Goal: Task Accomplishment & Management: Use online tool/utility

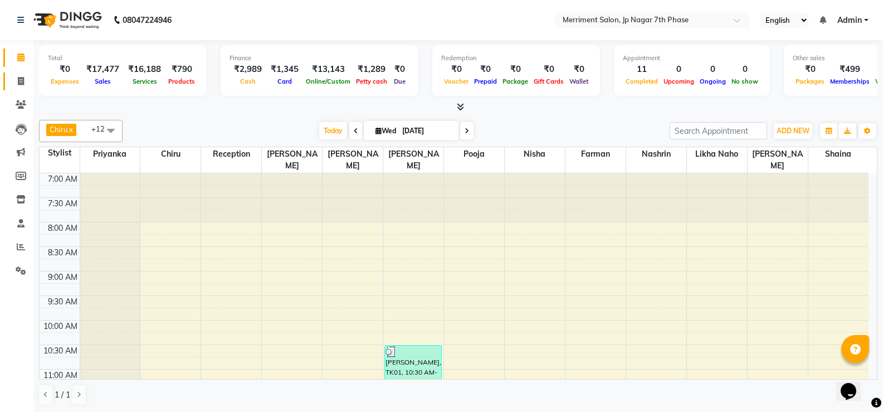
click at [19, 83] on icon at bounding box center [21, 81] width 6 height 8
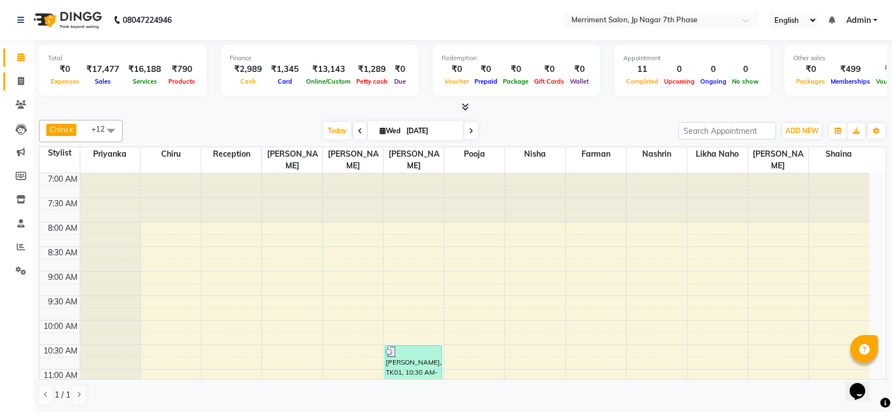
select select "service"
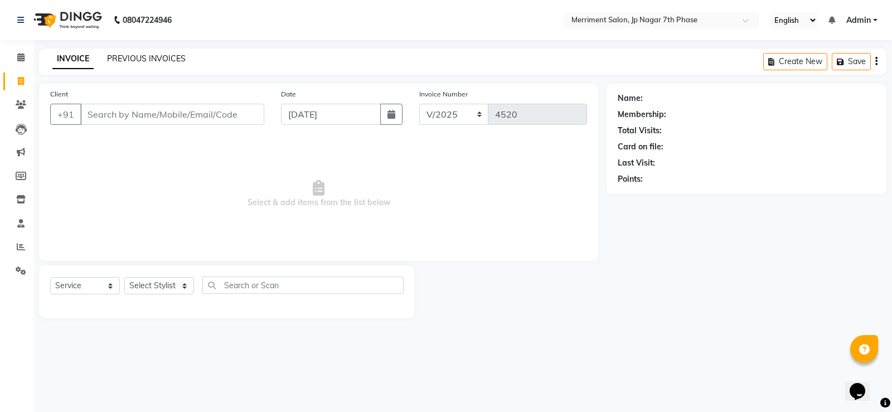
click at [153, 60] on link "PREVIOUS INVOICES" at bounding box center [146, 58] width 79 height 10
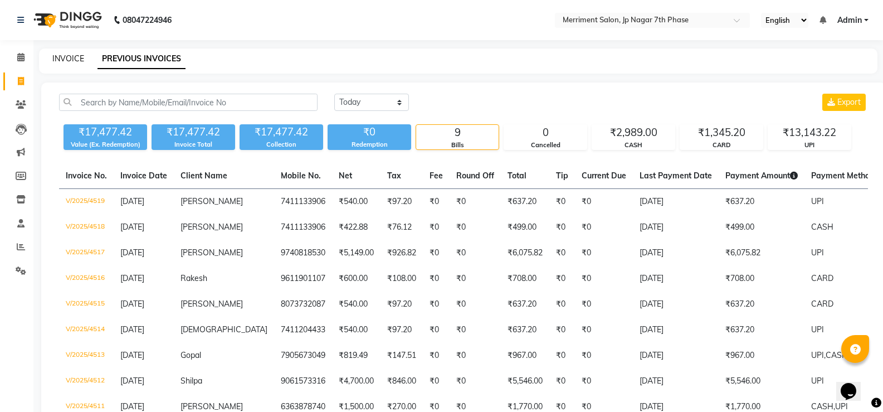
click at [64, 61] on link "INVOICE" at bounding box center [68, 58] width 32 height 10
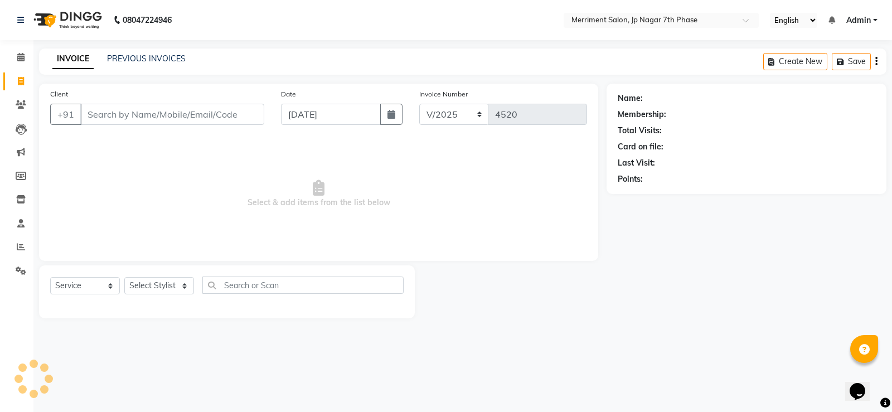
select select "package"
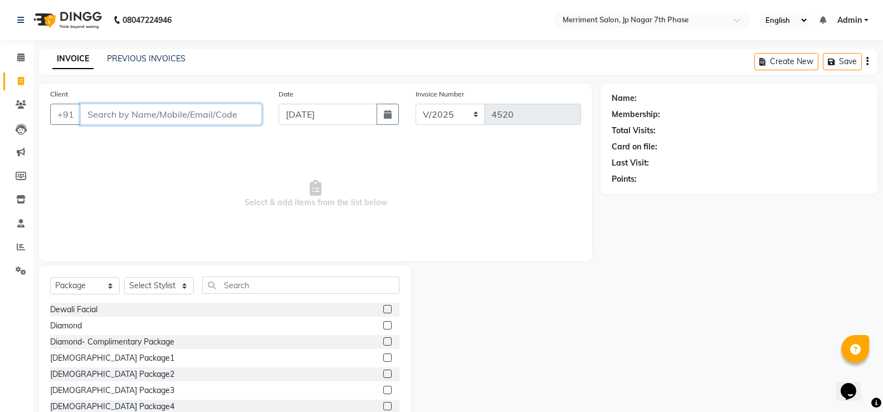
click at [195, 113] on input "Client" at bounding box center [171, 114] width 182 height 21
paste input "8100036663"
type input "8100036663"
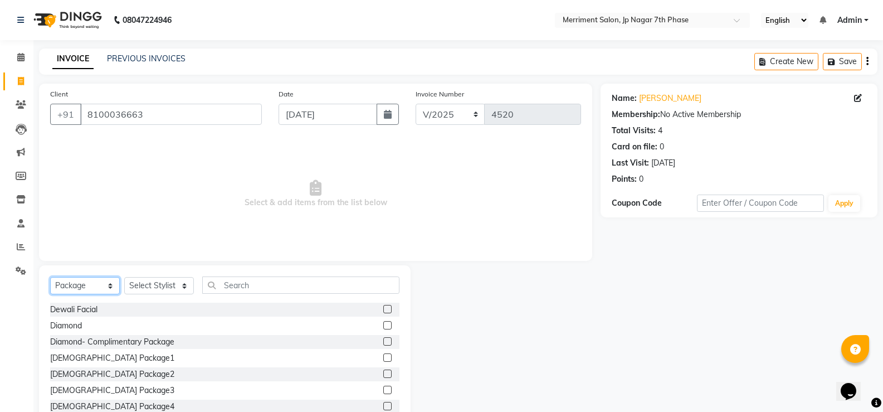
click at [90, 290] on select "Select Service Product Membership Package Voucher Prepaid Gift Card" at bounding box center [85, 285] width 70 height 17
select select "service"
click at [50, 277] on select "Select Service Product Membership Package Voucher Prepaid Gift Card" at bounding box center [85, 285] width 70 height 17
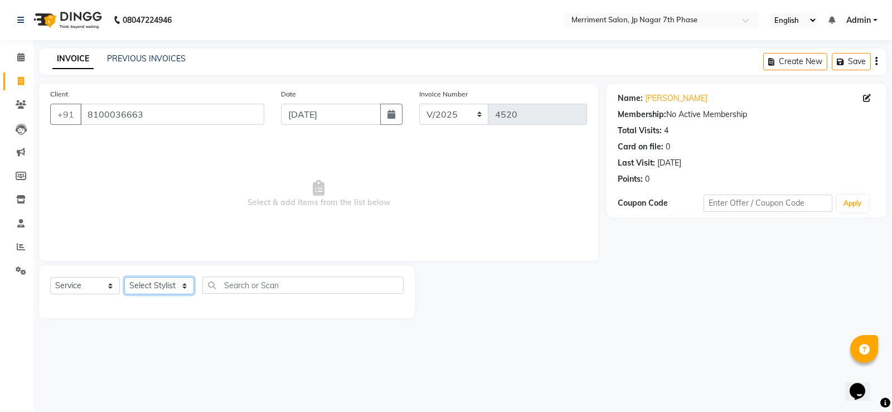
click at [140, 283] on select "Select Stylist Chiru Farman likha naho [PERSON_NAME] [PERSON_NAME] [PERSON_NAME…" at bounding box center [159, 285] width 70 height 17
select select "83450"
click at [124, 277] on select "Select Stylist Chiru Farman likha naho [PERSON_NAME] [PERSON_NAME] [PERSON_NAME…" at bounding box center [159, 285] width 70 height 17
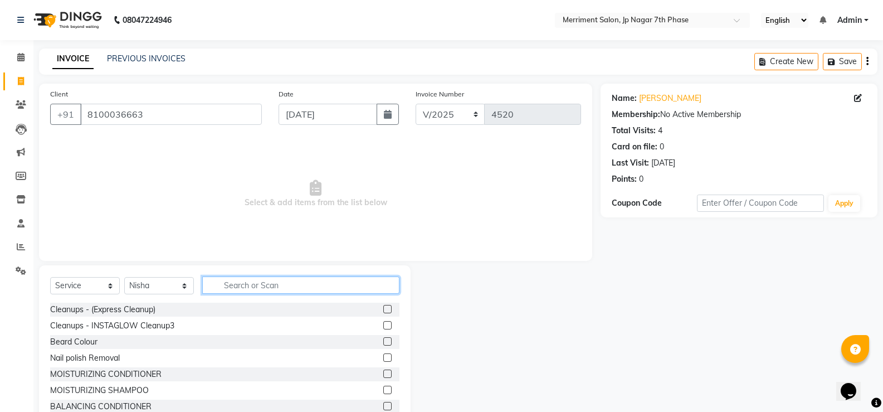
drag, startPoint x: 262, startPoint y: 282, endPoint x: 283, endPoint y: 288, distance: 21.4
click at [272, 283] on input "text" at bounding box center [300, 284] width 197 height 17
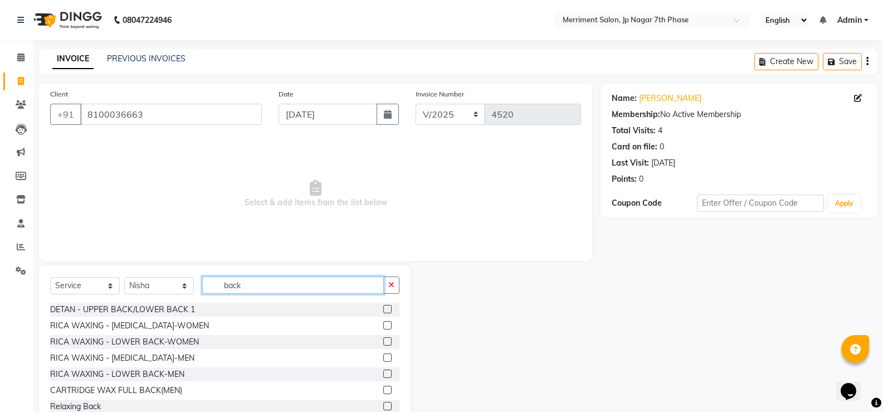
type input "back"
click at [383, 359] on label at bounding box center [387, 357] width 8 height 8
click at [383, 359] on input "checkbox" at bounding box center [386, 357] width 7 height 7
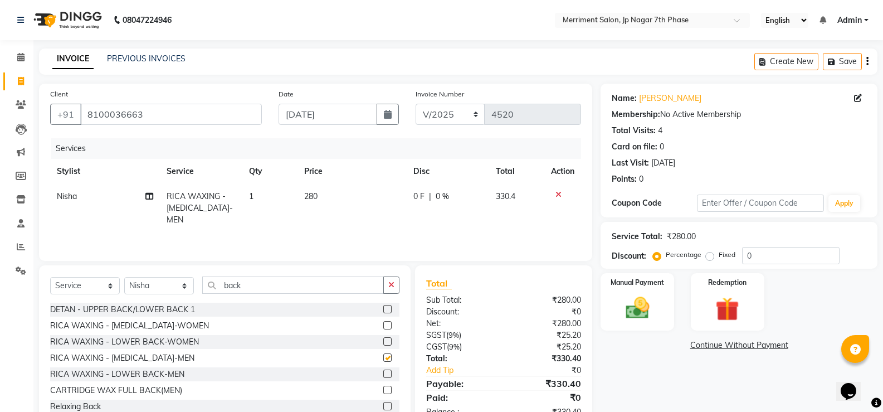
checkbox input "false"
click at [256, 284] on input "back" at bounding box center [293, 284] width 182 height 17
type input "b"
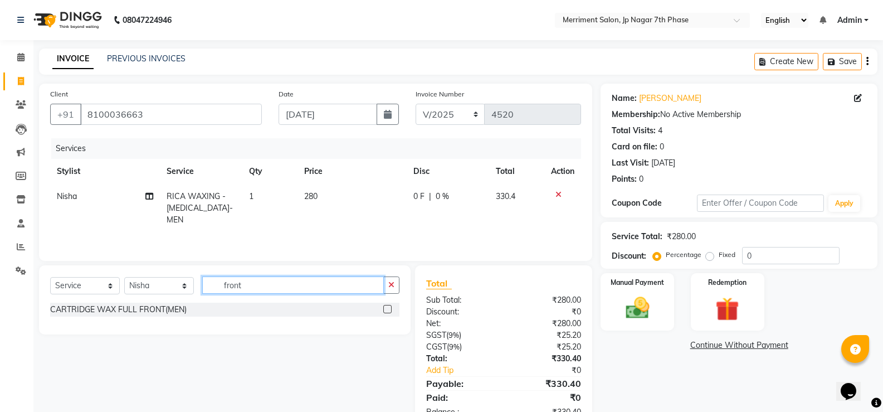
type input "front"
click at [314, 198] on span "280" at bounding box center [310, 196] width 13 height 10
select select "83450"
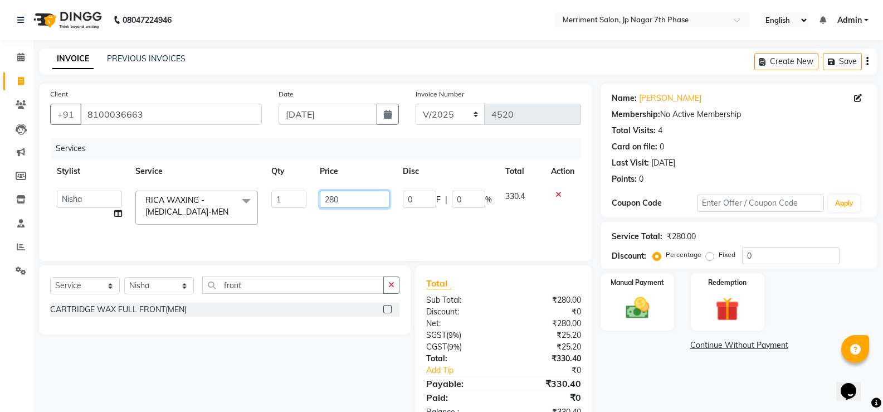
click at [377, 200] on input "280" at bounding box center [355, 199] width 70 height 17
type input "2"
type input "1200"
click at [491, 225] on div "Services Stylist Service Qty Price Disc Total Action Chiru Farman likha naho [P…" at bounding box center [315, 193] width 531 height 111
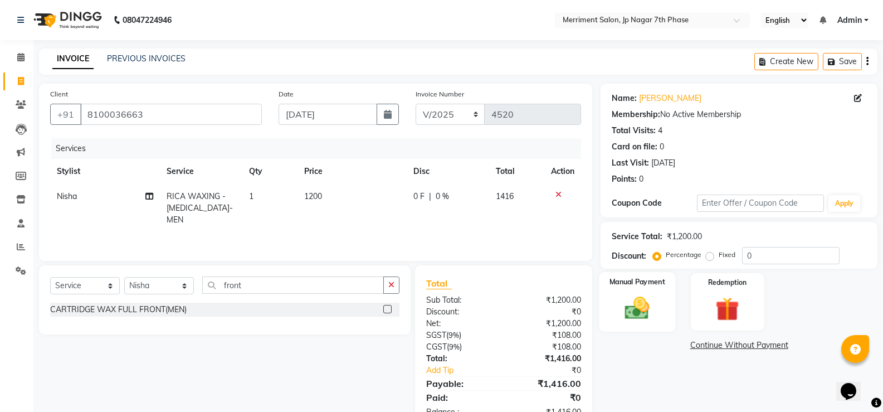
click at [644, 300] on img at bounding box center [637, 308] width 40 height 28
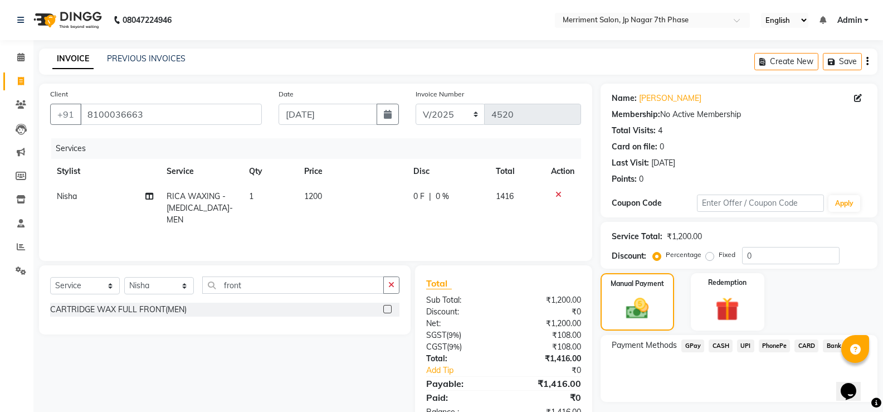
click at [747, 347] on span "UPI" at bounding box center [745, 345] width 17 height 13
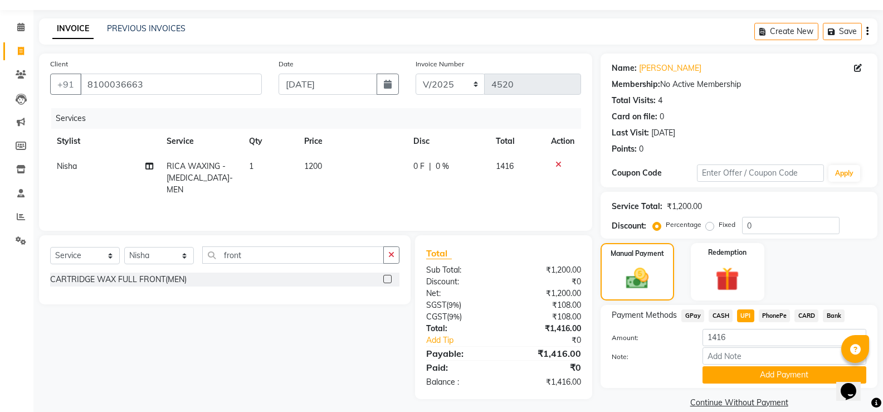
scroll to position [46, 0]
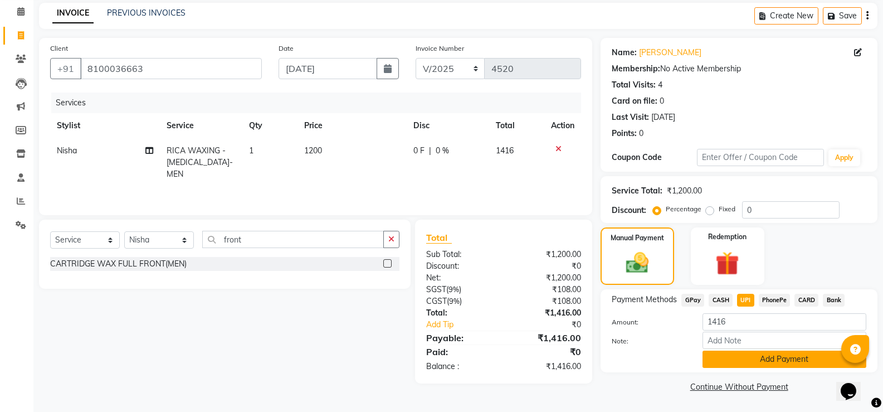
click at [759, 361] on button "Add Payment" at bounding box center [785, 358] width 164 height 17
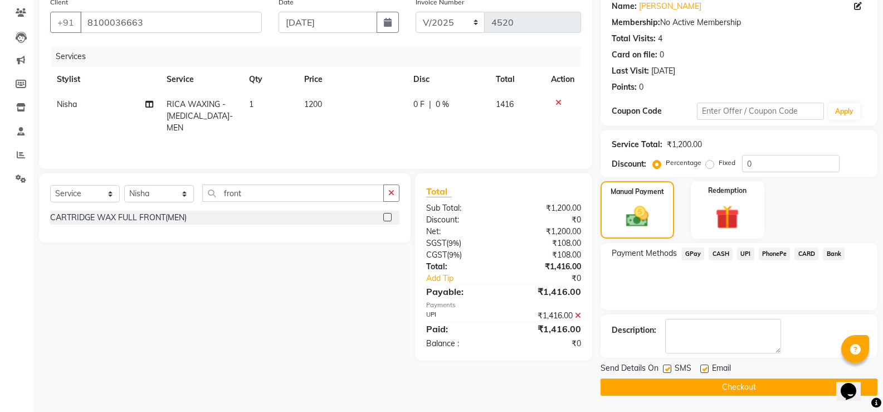
scroll to position [92, 0]
click at [746, 383] on button "Checkout" at bounding box center [739, 386] width 277 height 17
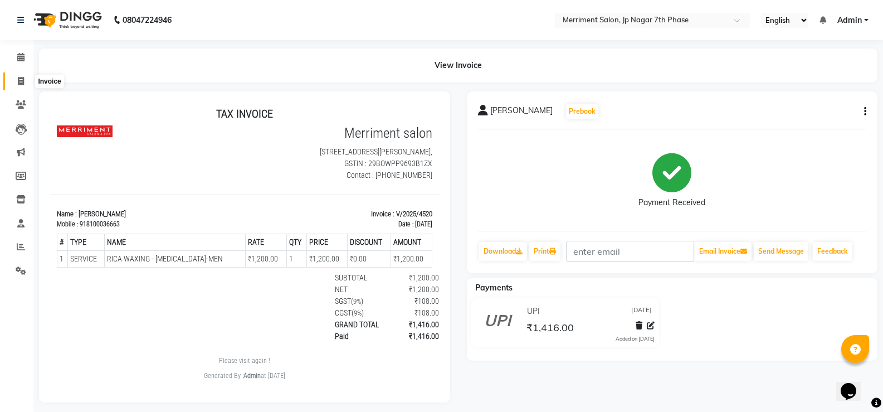
click at [18, 77] on icon at bounding box center [21, 81] width 6 height 8
select select "service"
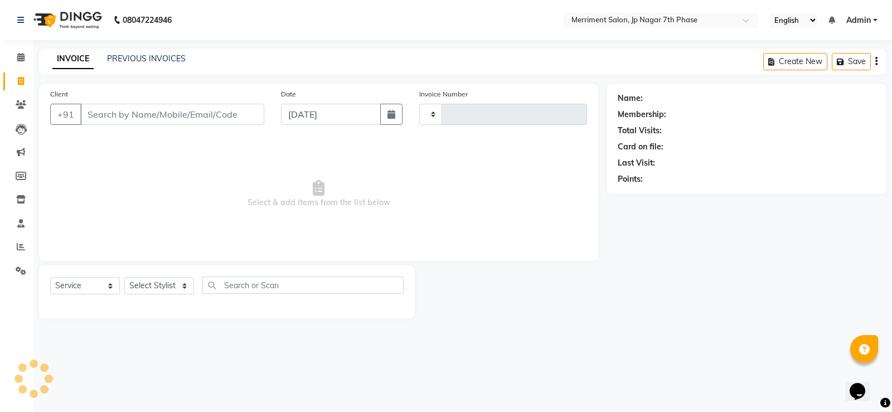
type input "4521"
select select "4110"
select select "package"
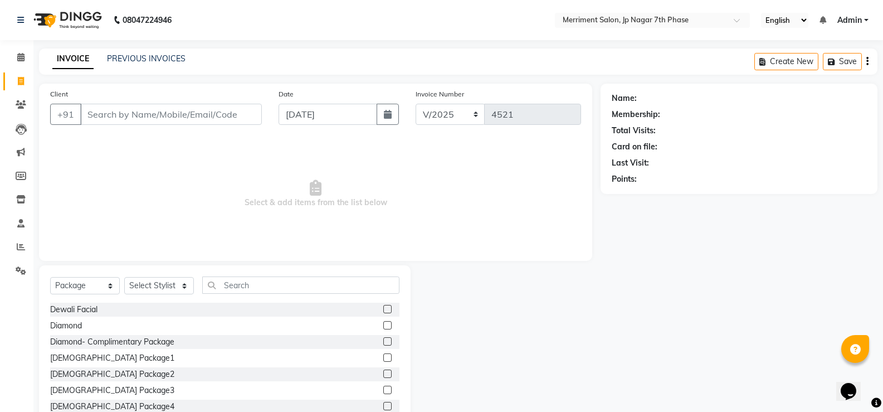
click at [199, 109] on input "Client" at bounding box center [171, 114] width 182 height 21
type input "8879019906"
click at [242, 116] on span "Add Client" at bounding box center [233, 114] width 44 height 11
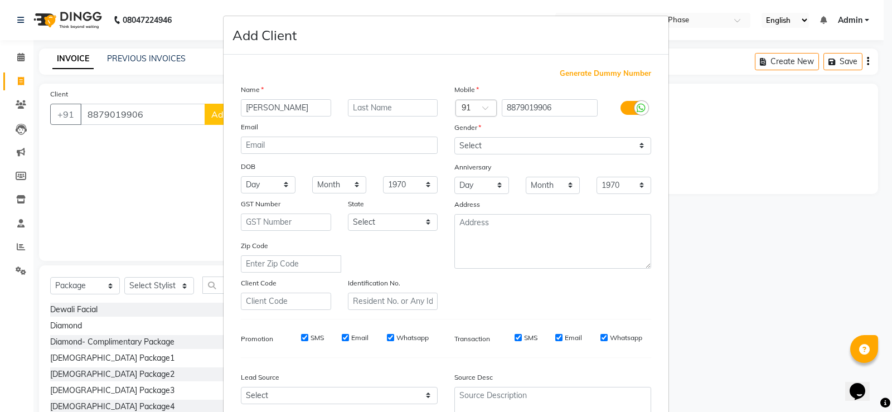
type input "[PERSON_NAME]"
click at [475, 145] on select "Select [DEMOGRAPHIC_DATA] [DEMOGRAPHIC_DATA] Other Prefer Not To Say" at bounding box center [552, 145] width 197 height 17
select select "[DEMOGRAPHIC_DATA]"
click at [454, 137] on select "Select [DEMOGRAPHIC_DATA] [DEMOGRAPHIC_DATA] Other Prefer Not To Say" at bounding box center [552, 145] width 197 height 17
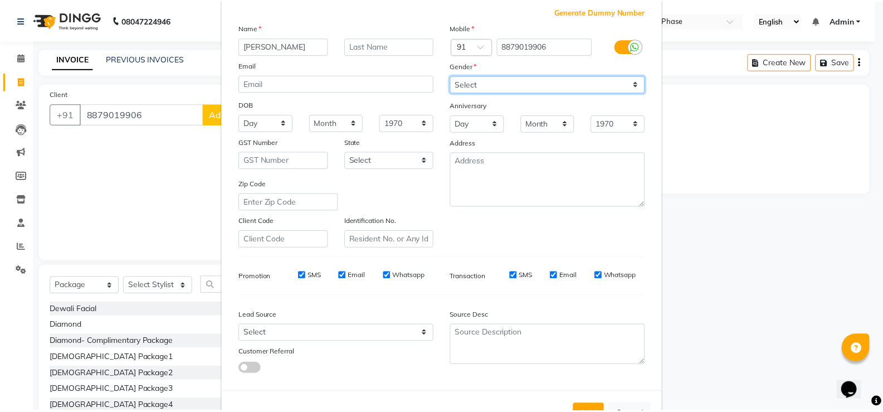
scroll to position [103, 0]
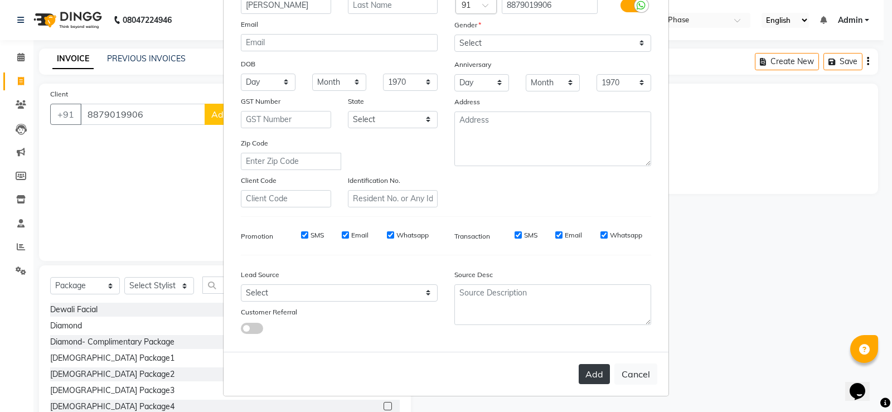
click at [598, 375] on button "Add" at bounding box center [593, 374] width 31 height 20
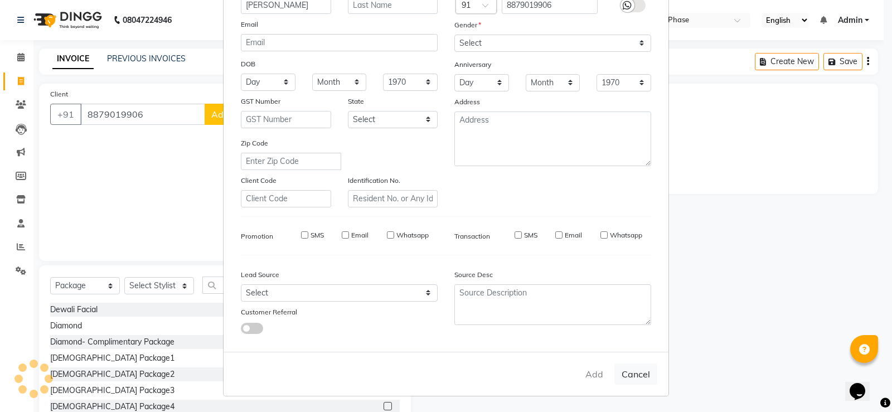
select select
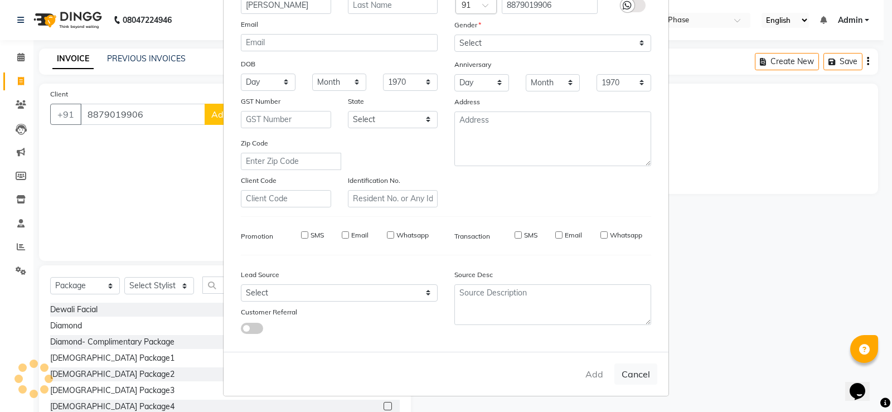
select select
checkbox input "false"
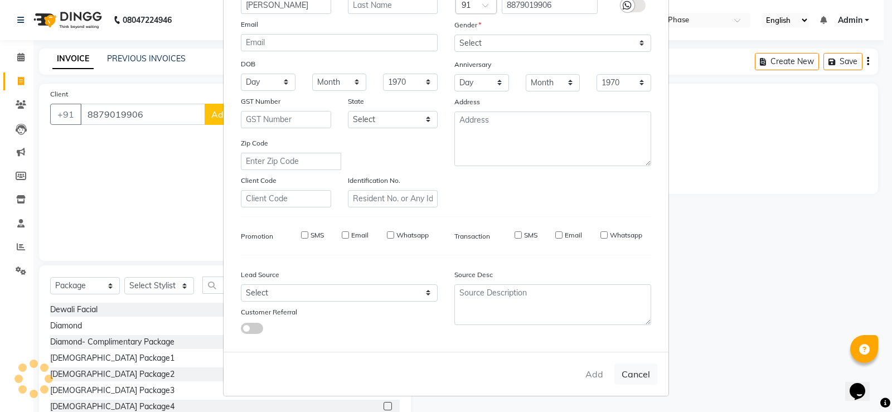
checkbox input "false"
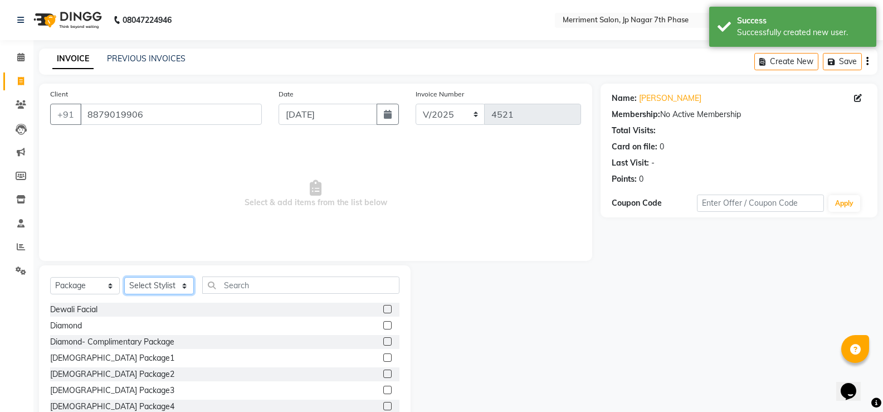
drag, startPoint x: 163, startPoint y: 287, endPoint x: 163, endPoint y: 277, distance: 10.0
click at [163, 286] on select "Select Stylist Chiru Farman likha naho [PERSON_NAME] [PERSON_NAME] [PERSON_NAME…" at bounding box center [159, 285] width 70 height 17
select select "84910"
click at [124, 277] on select "Select Stylist Chiru Farman likha naho [PERSON_NAME] [PERSON_NAME] [PERSON_NAME…" at bounding box center [159, 285] width 70 height 17
click at [96, 281] on select "Select Service Product Membership Package Voucher Prepaid Gift Card" at bounding box center [85, 285] width 70 height 17
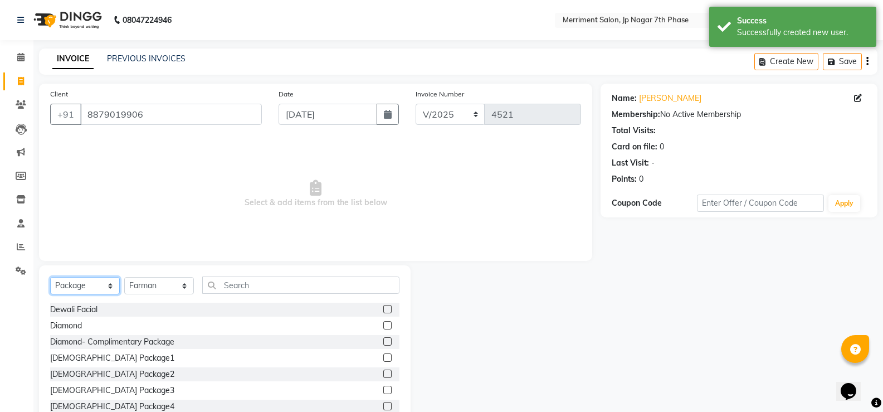
select select "service"
click at [50, 277] on select "Select Service Product Membership Package Voucher Prepaid Gift Card" at bounding box center [85, 285] width 70 height 17
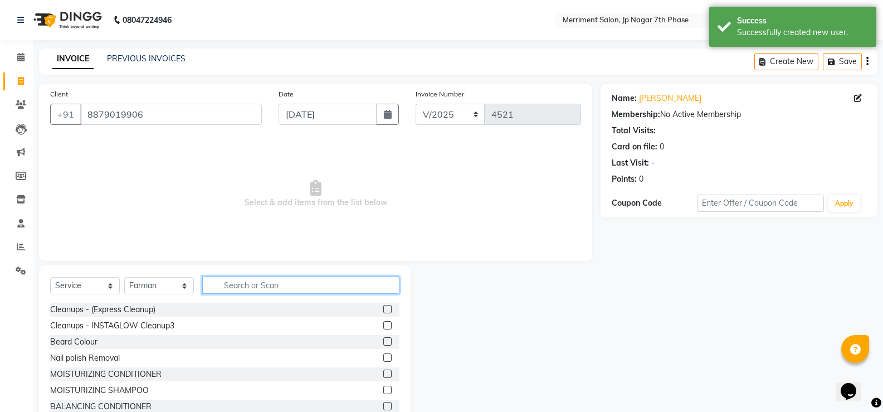
click at [242, 286] on input "text" at bounding box center [300, 284] width 197 height 17
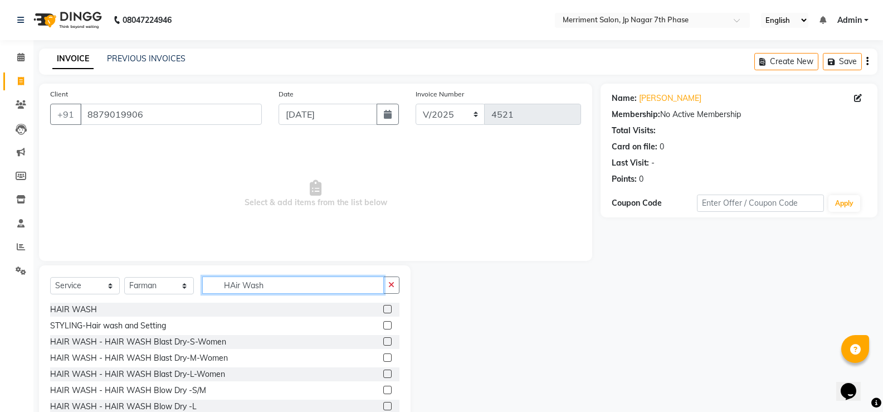
type input "HAir Wash"
click at [383, 311] on label at bounding box center [387, 309] width 8 height 8
click at [383, 311] on input "checkbox" at bounding box center [386, 309] width 7 height 7
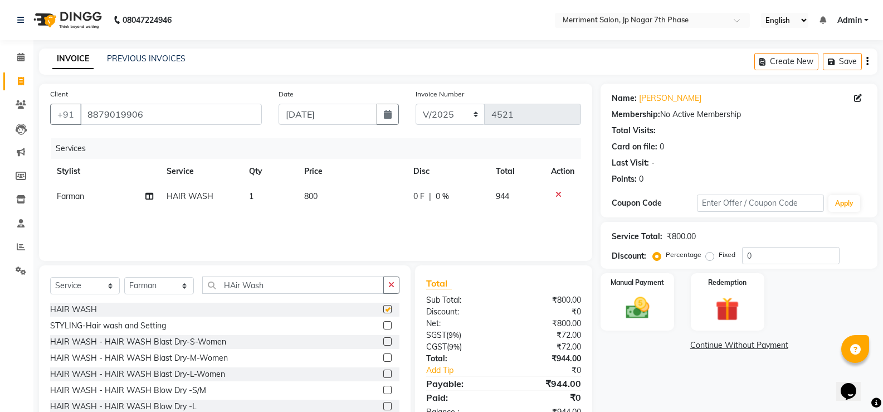
checkbox input "false"
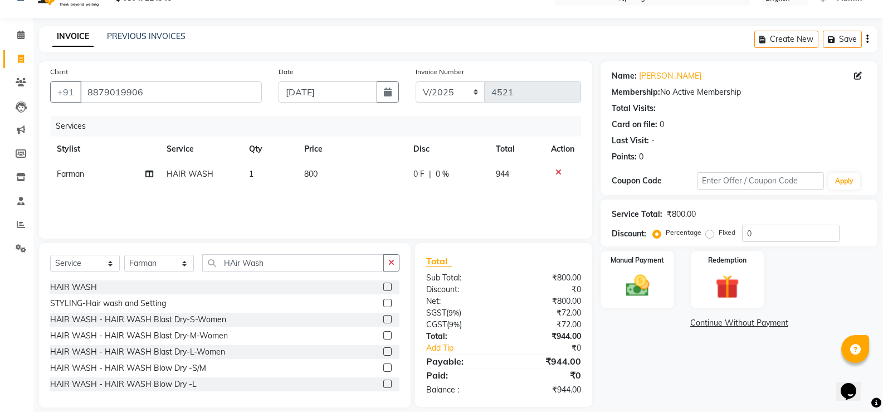
scroll to position [35, 0]
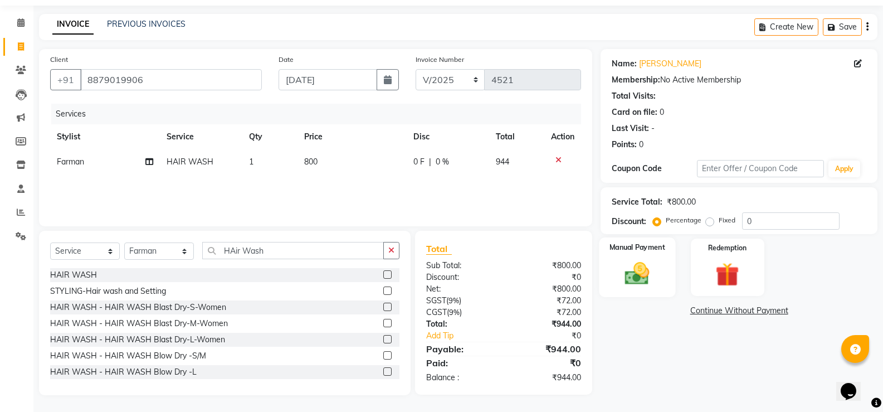
click at [659, 271] on div "Manual Payment" at bounding box center [638, 267] width 76 height 60
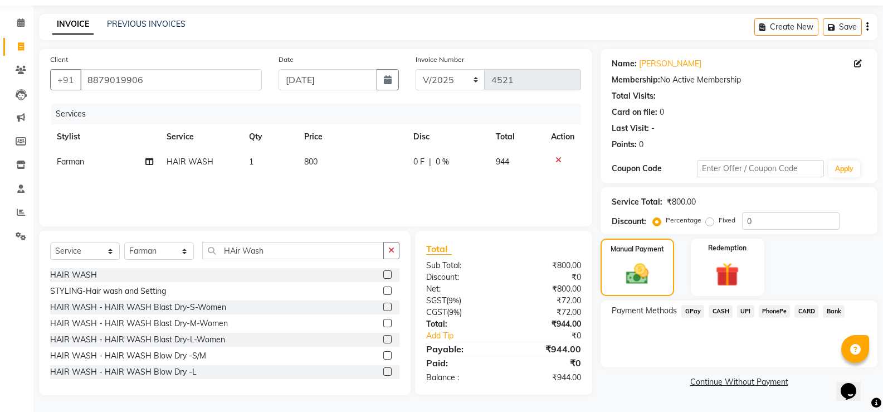
click at [748, 312] on span "UPI" at bounding box center [745, 311] width 17 height 13
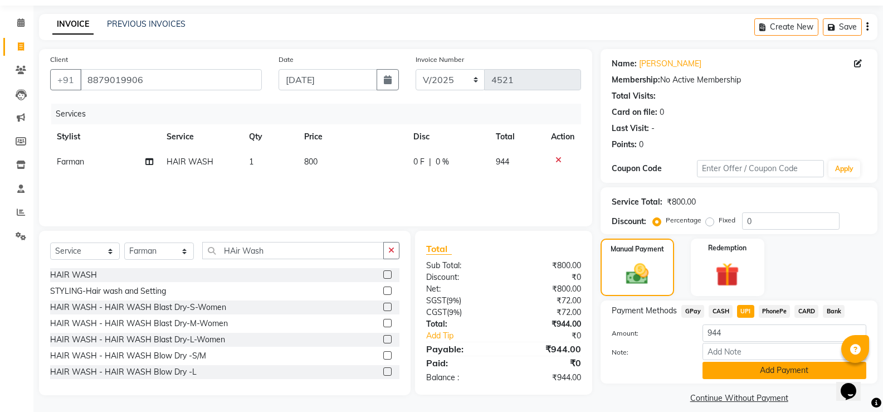
click at [752, 367] on button "Add Payment" at bounding box center [785, 370] width 164 height 17
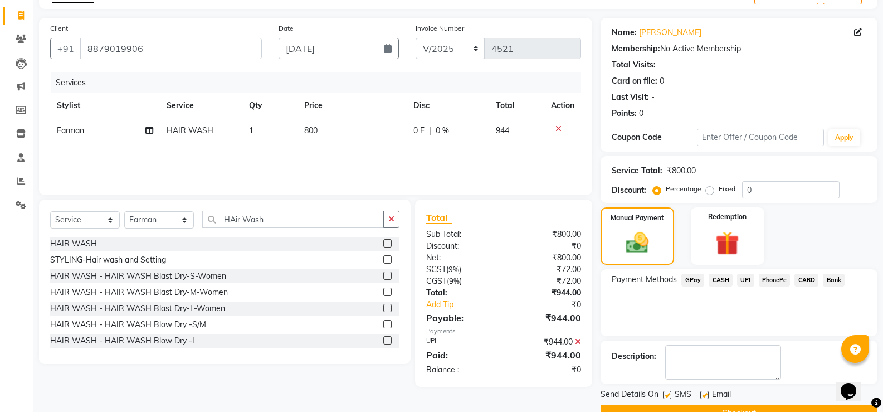
scroll to position [92, 0]
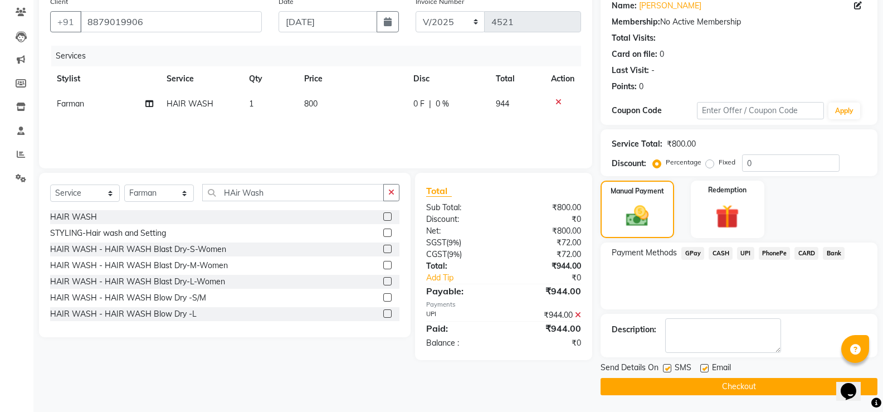
click at [755, 385] on button "Checkout" at bounding box center [739, 386] width 277 height 17
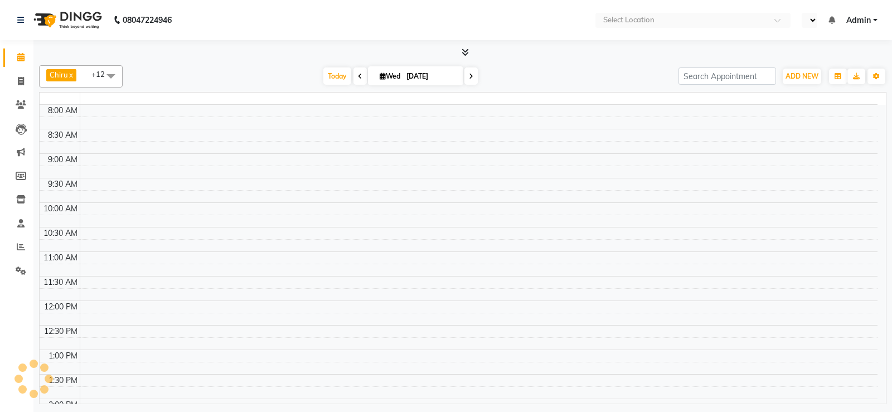
select select "en"
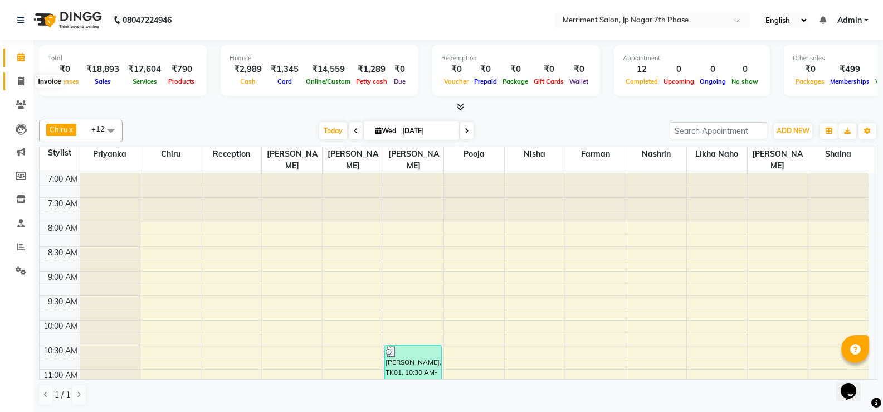
click at [18, 78] on icon at bounding box center [21, 81] width 6 height 8
select select "service"
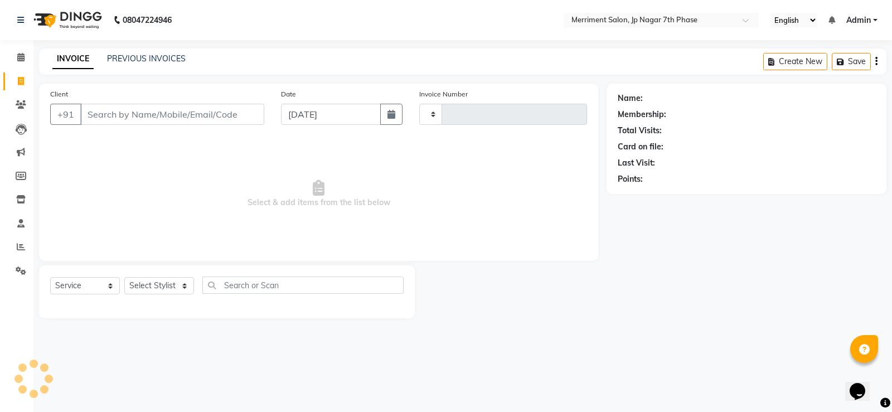
type input "4521"
select select "4110"
select select "package"
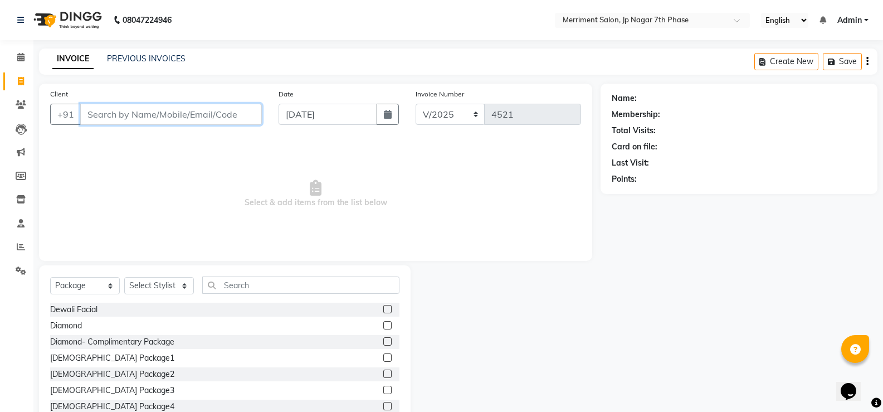
click at [192, 119] on input "Client" at bounding box center [171, 114] width 182 height 21
paste input "9994379140"
type input "9994379140"
click at [226, 114] on span "Add Client" at bounding box center [233, 114] width 44 height 11
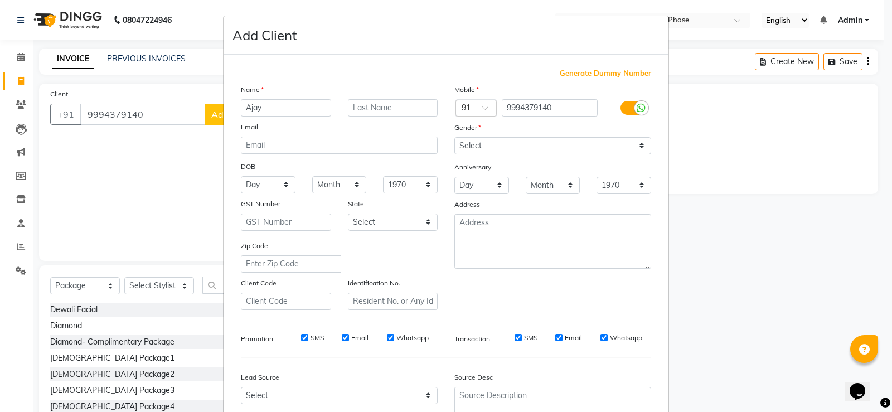
type input "Ajay"
click at [568, 143] on select "Select [DEMOGRAPHIC_DATA] [DEMOGRAPHIC_DATA] Other Prefer Not To Say" at bounding box center [552, 145] width 197 height 17
select select "male"
click at [454, 137] on select "Select [DEMOGRAPHIC_DATA] [DEMOGRAPHIC_DATA] Other Prefer Not To Say" at bounding box center [552, 145] width 197 height 17
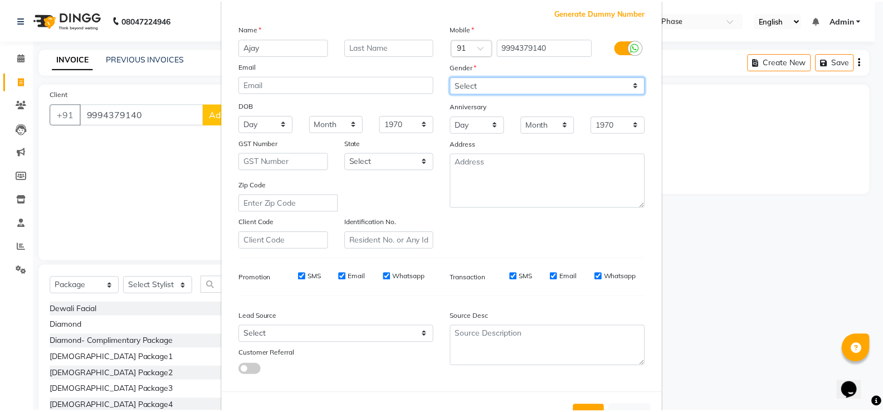
scroll to position [103, 0]
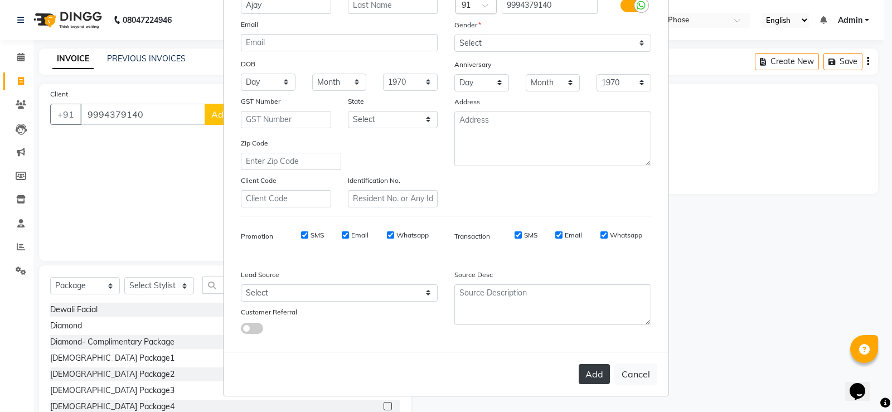
click at [581, 368] on button "Add" at bounding box center [593, 374] width 31 height 20
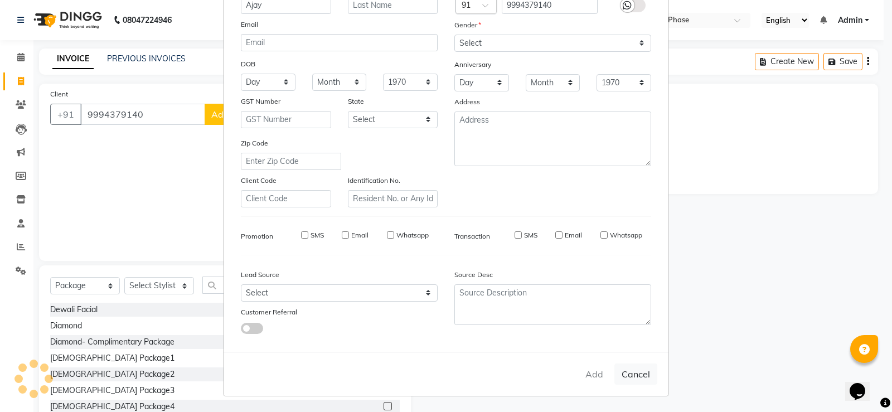
select select
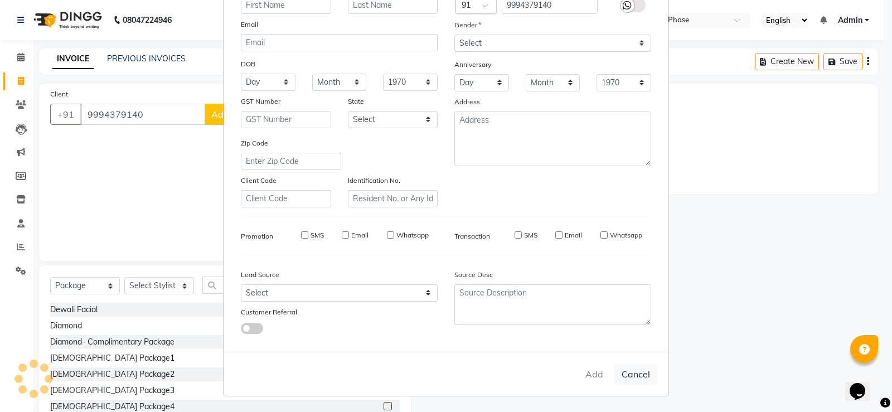
select select
checkbox input "false"
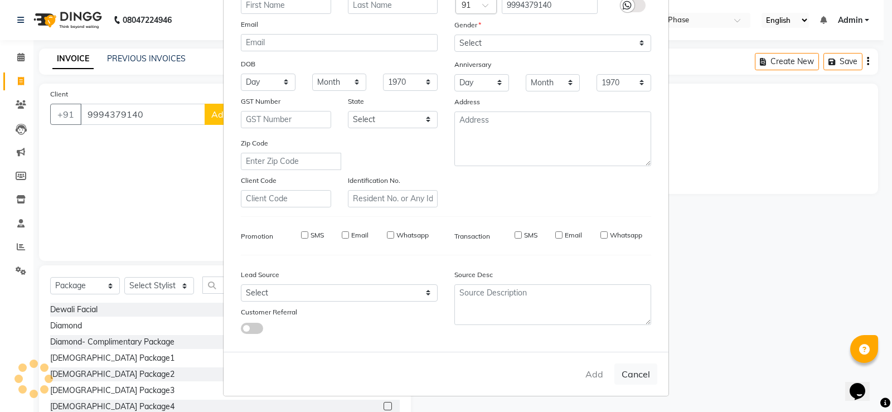
checkbox input "false"
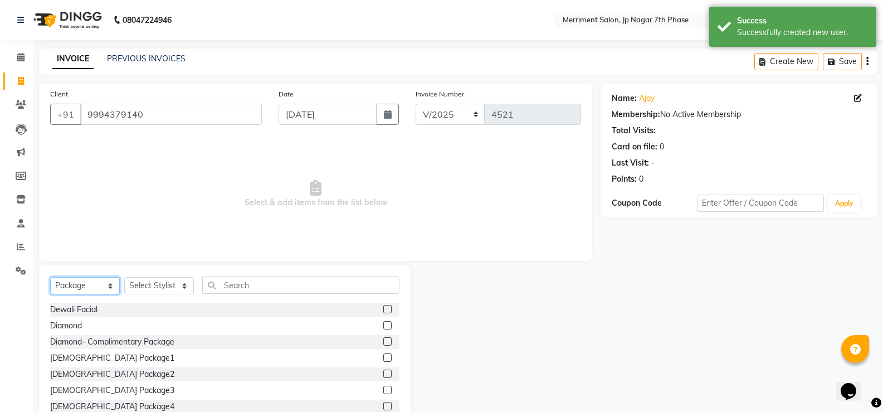
click at [98, 285] on select "Select Service Product Membership Package Voucher Prepaid Gift Card" at bounding box center [85, 285] width 70 height 17
select select "service"
click at [50, 277] on select "Select Service Product Membership Package Voucher Prepaid Gift Card" at bounding box center [85, 285] width 70 height 17
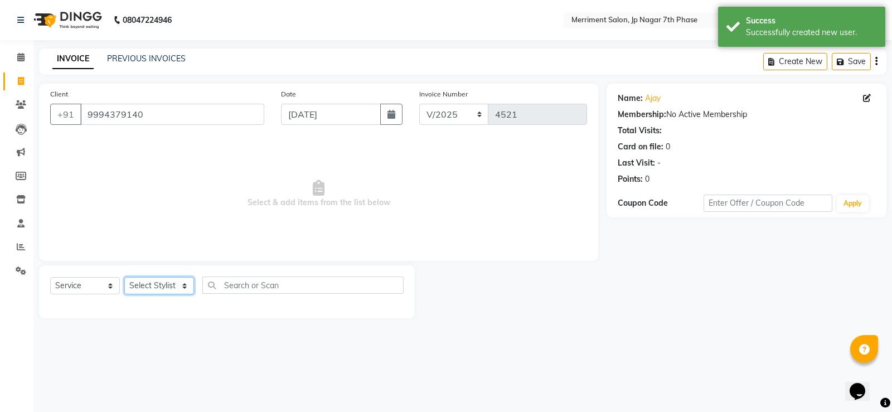
click at [171, 281] on select "Select Stylist Chiru Farman likha naho [PERSON_NAME] [PERSON_NAME] [PERSON_NAME…" at bounding box center [159, 285] width 70 height 17
select select "72476"
click at [124, 277] on select "Select Stylist Chiru Farman likha naho [PERSON_NAME] [PERSON_NAME] [PERSON_NAME…" at bounding box center [159, 285] width 70 height 17
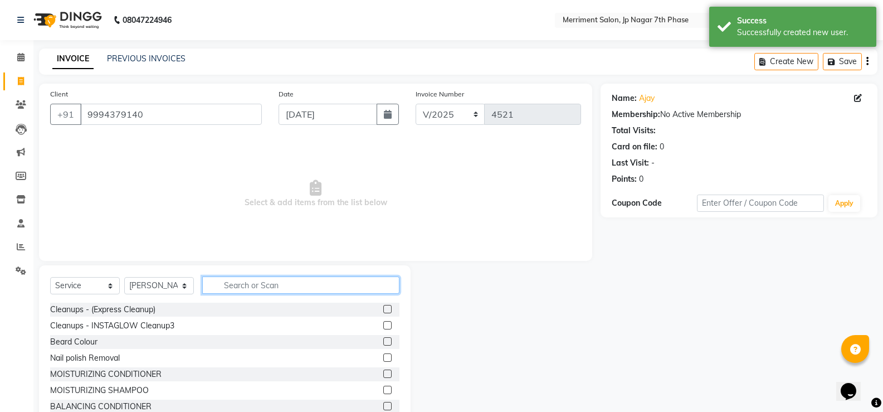
click at [250, 289] on input "text" at bounding box center [300, 284] width 197 height 17
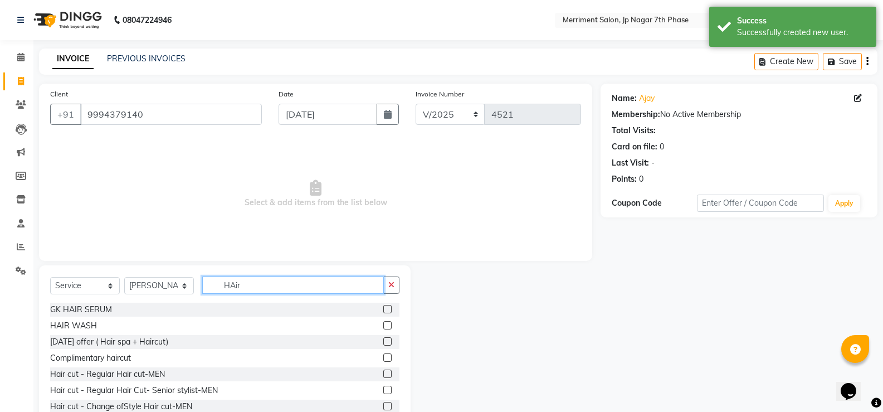
type input "HAir"
drag, startPoint x: 373, startPoint y: 393, endPoint x: 379, endPoint y: 395, distance: 6.9
click at [379, 395] on div "Hair cut - Regular Hair Cut- Senior stylist-MEN" at bounding box center [224, 390] width 349 height 14
click at [383, 395] on div at bounding box center [386, 392] width 7 height 12
click at [383, 392] on label at bounding box center [387, 390] width 8 height 8
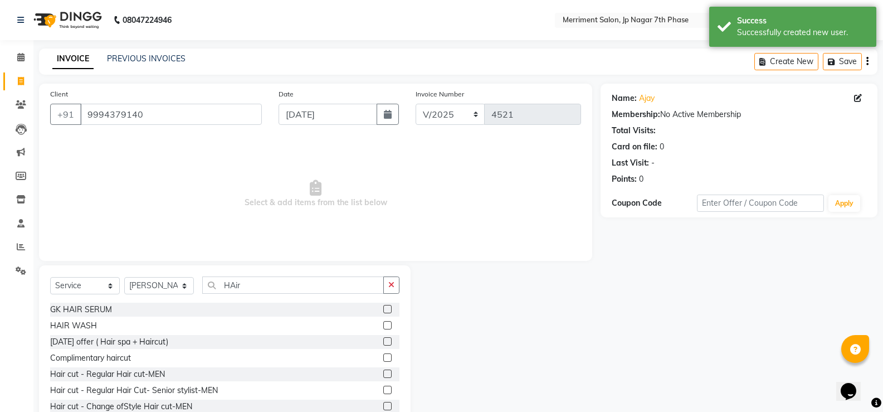
click at [383, 392] on input "checkbox" at bounding box center [386, 390] width 7 height 7
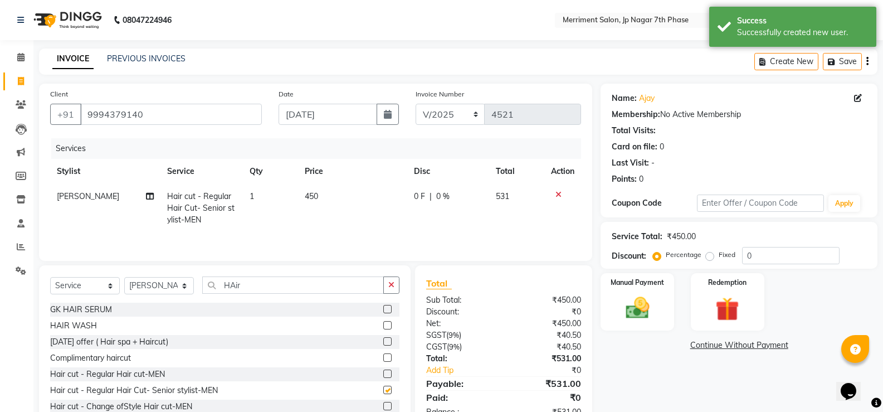
checkbox input "false"
click at [315, 194] on span "450" at bounding box center [311, 196] width 13 height 10
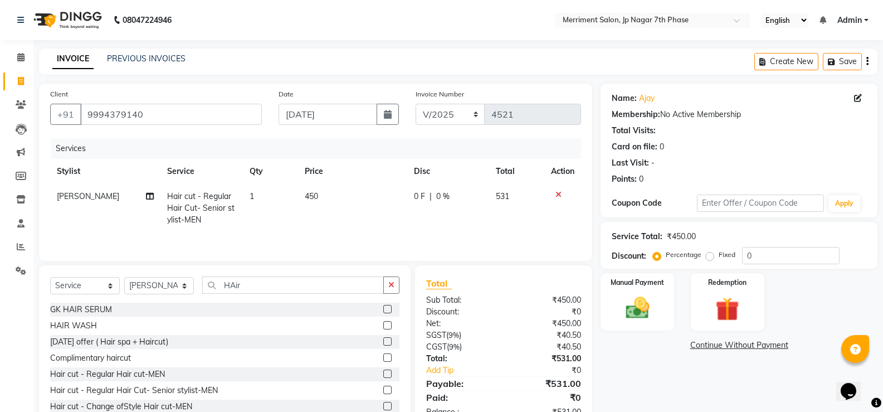
select select "72476"
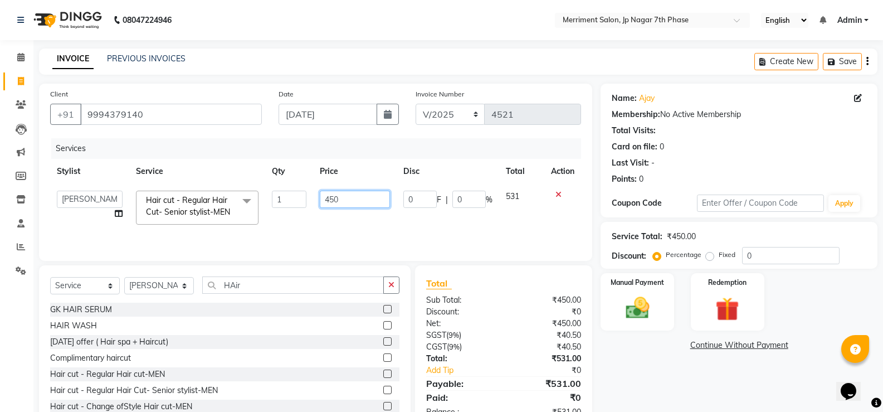
click at [359, 198] on input "450" at bounding box center [355, 199] width 70 height 17
type input "4"
type input "500"
click at [291, 284] on input "HAir" at bounding box center [293, 284] width 182 height 17
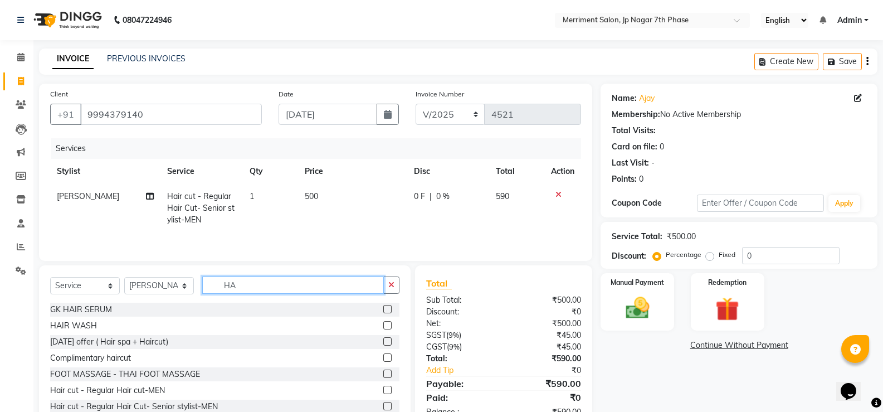
type input "H"
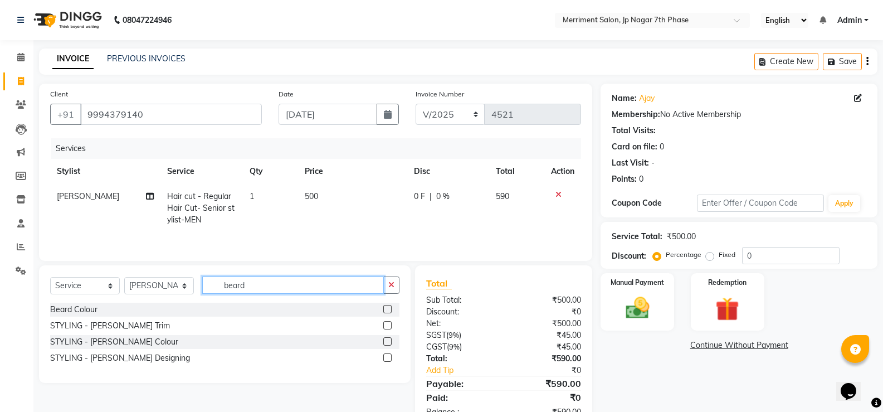
type input "beard"
click at [389, 322] on label at bounding box center [387, 325] width 8 height 8
click at [389, 322] on input "checkbox" at bounding box center [386, 325] width 7 height 7
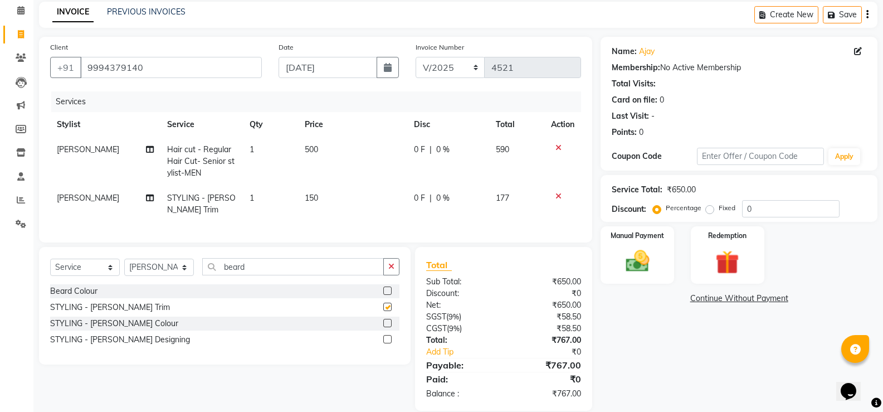
checkbox input "false"
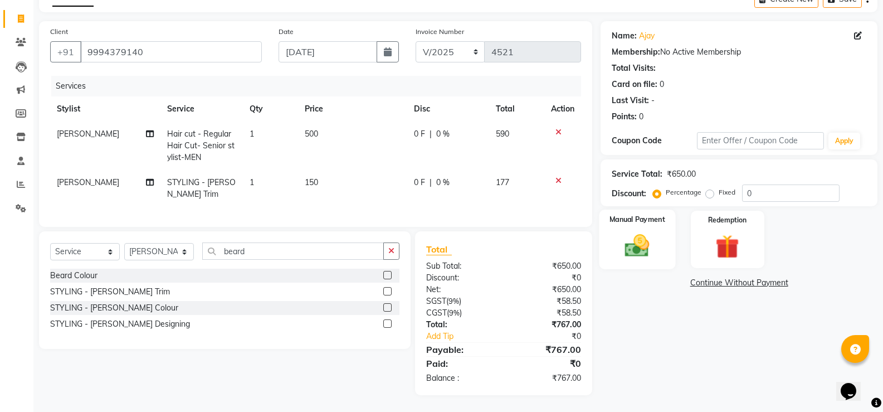
click at [636, 231] on img at bounding box center [637, 245] width 40 height 28
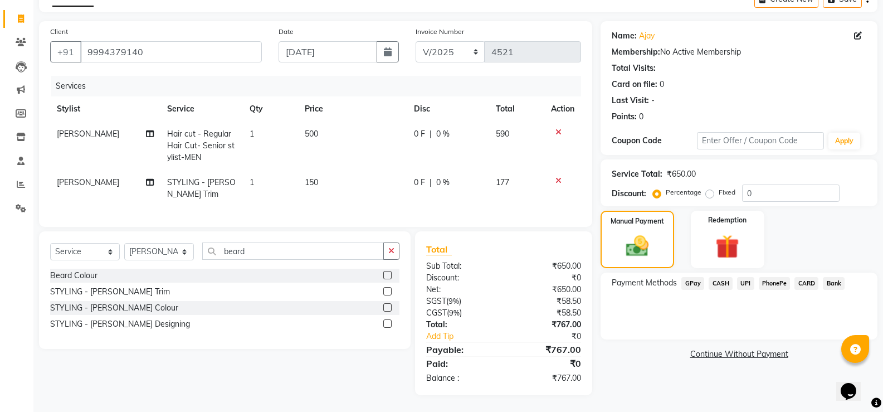
click at [742, 277] on span "UPI" at bounding box center [745, 283] width 17 height 13
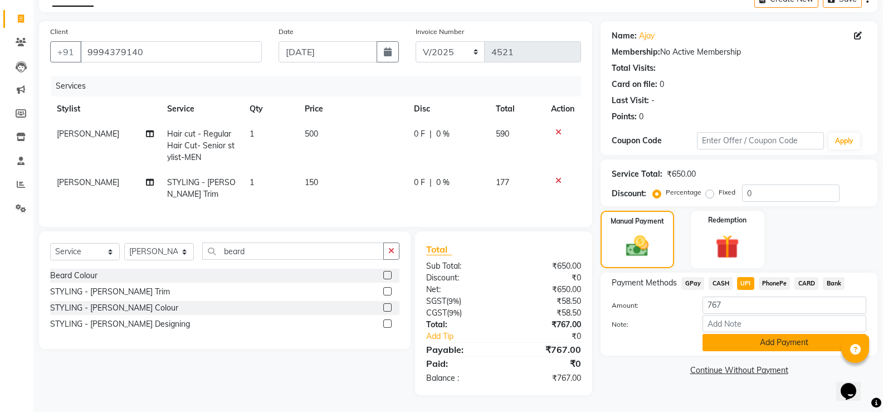
click at [801, 336] on button "Add Payment" at bounding box center [785, 342] width 164 height 17
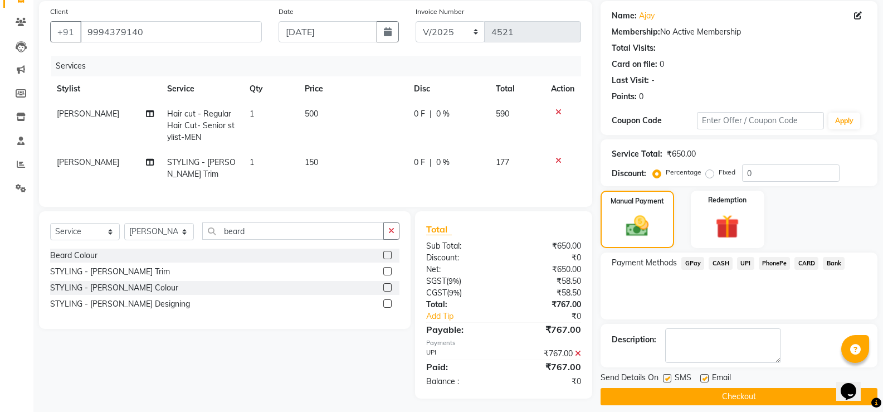
scroll to position [94, 0]
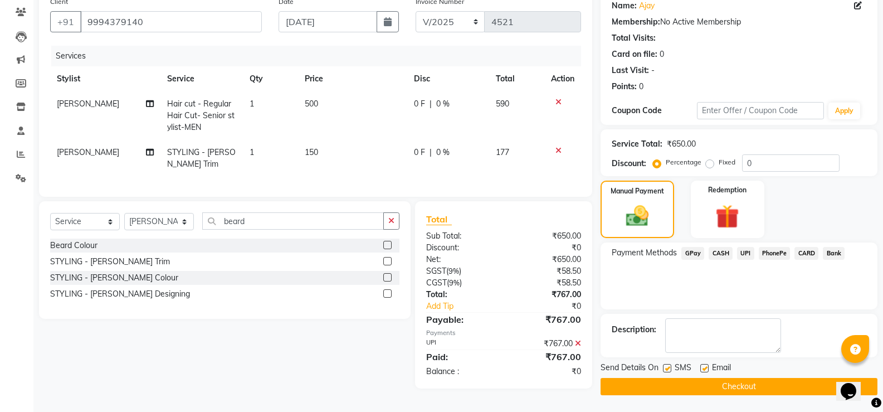
click at [713, 384] on button "Checkout" at bounding box center [739, 386] width 277 height 17
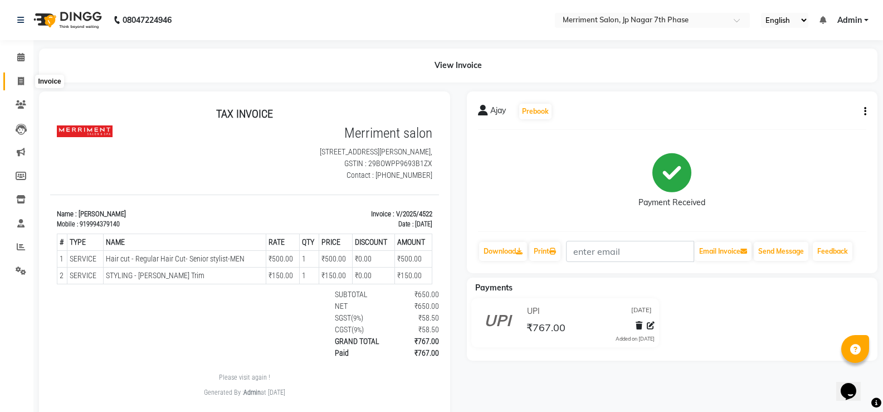
click at [24, 83] on icon at bounding box center [21, 81] width 6 height 8
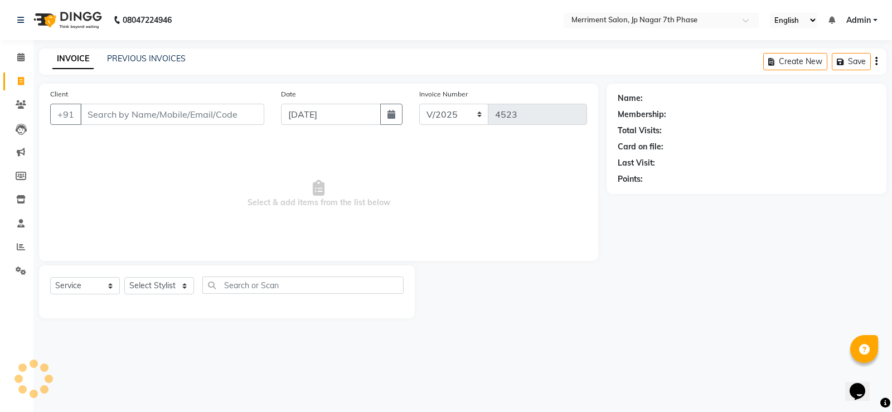
select select "package"
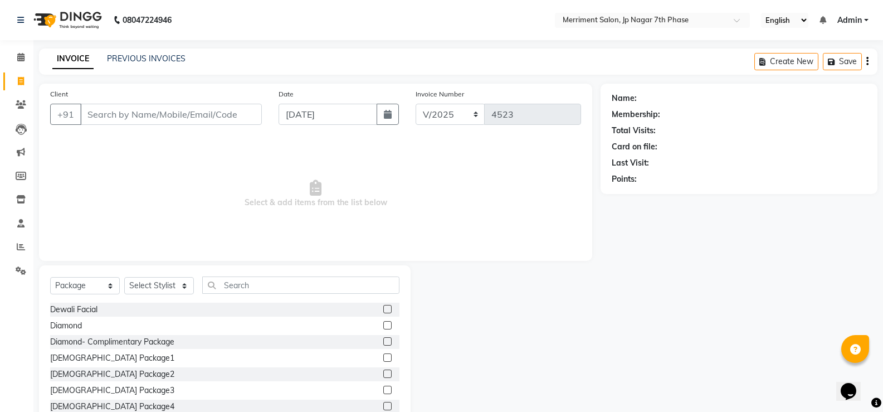
click at [131, 51] on div "INVOICE PREVIOUS INVOICES Create New Save" at bounding box center [458, 61] width 839 height 26
click at [142, 60] on link "PREVIOUS INVOICES" at bounding box center [146, 58] width 79 height 10
